Goal: Transaction & Acquisition: Purchase product/service

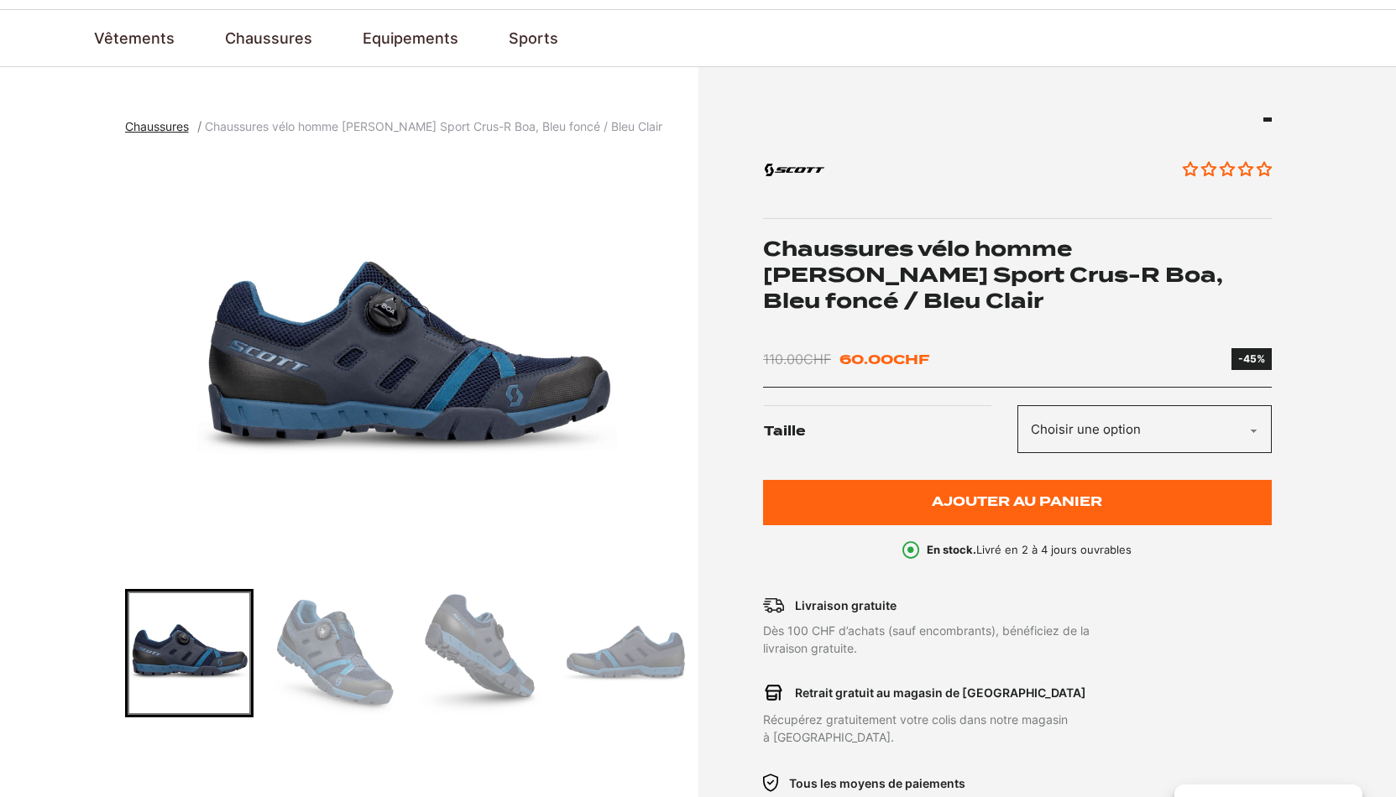
scroll to position [131, 0]
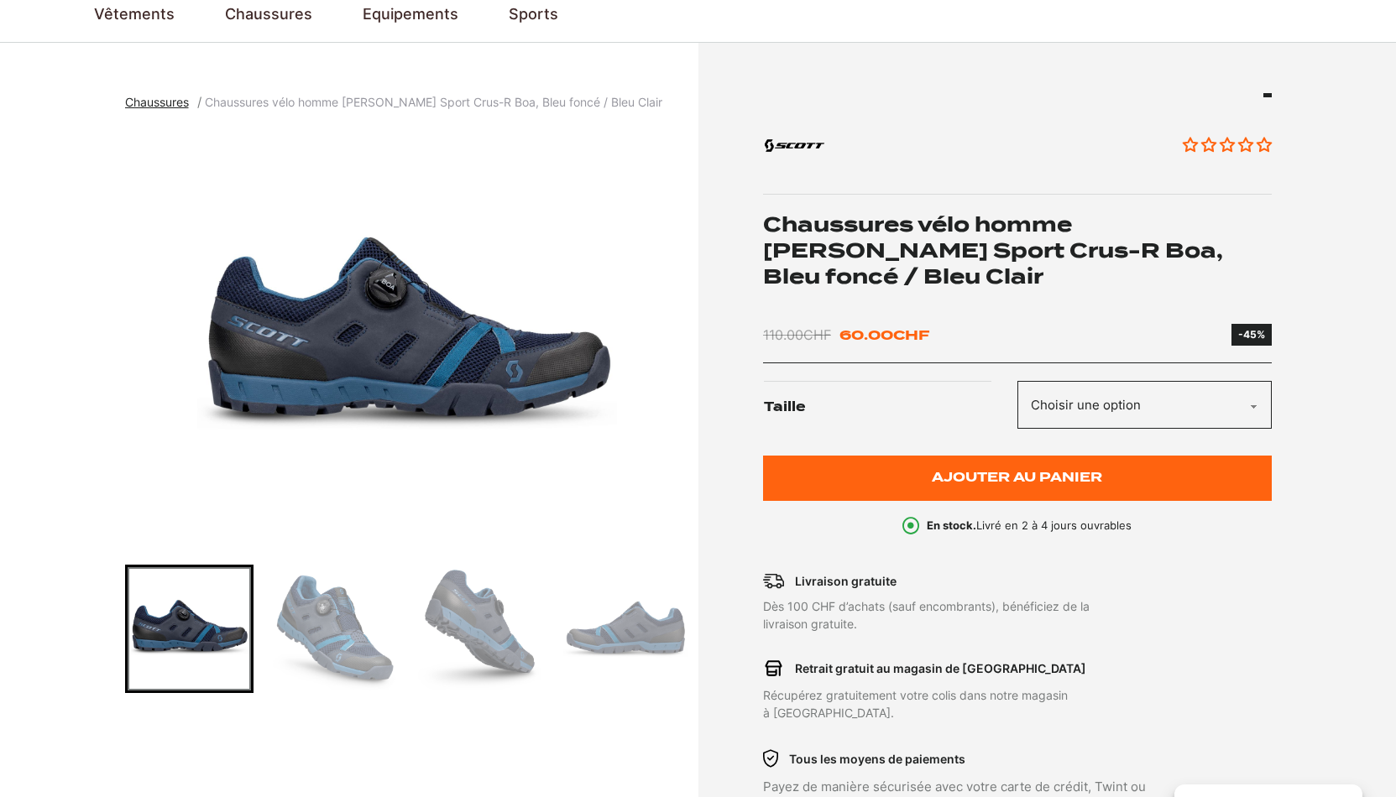
select select "42"
